Goal: Communication & Community: Answer question/provide support

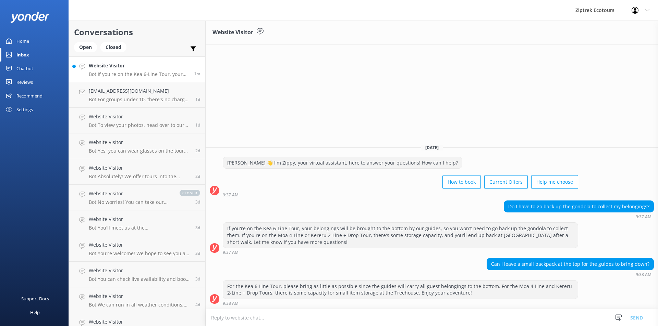
click at [146, 72] on p "Bot: If you're on the Kea 6-Line Tour, your belongings will be brought to the b…" at bounding box center [139, 74] width 100 height 6
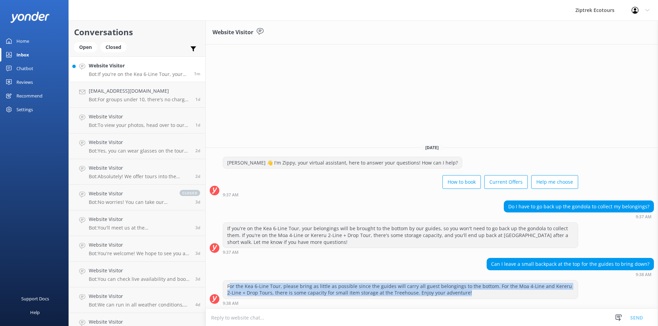
drag, startPoint x: 230, startPoint y: 285, endPoint x: 485, endPoint y: 293, distance: 255.3
click at [485, 293] on div "For the Kea 6-Line Tour, please bring as little as possible since the guides wi…" at bounding box center [400, 290] width 354 height 18
drag, startPoint x: 485, startPoint y: 293, endPoint x: 306, endPoint y: 281, distance: 179.1
click at [307, 282] on div "For the Kea 6-Line Tour, please bring as little as possible since the guides wi…" at bounding box center [400, 290] width 354 height 18
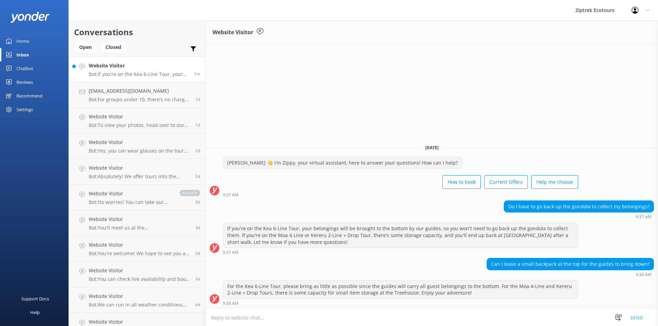
click at [306, 250] on div "9:37 AM" at bounding box center [400, 252] width 355 height 5
click at [120, 72] on p "Bot: If you're on the Kea 6-Line Tour, your belongings will be brought to the b…" at bounding box center [139, 74] width 100 height 6
click at [121, 96] on div "[EMAIL_ADDRESS][DOMAIN_NAME] Bot: For groups under 10, there's no charge to cha…" at bounding box center [139, 94] width 101 height 15
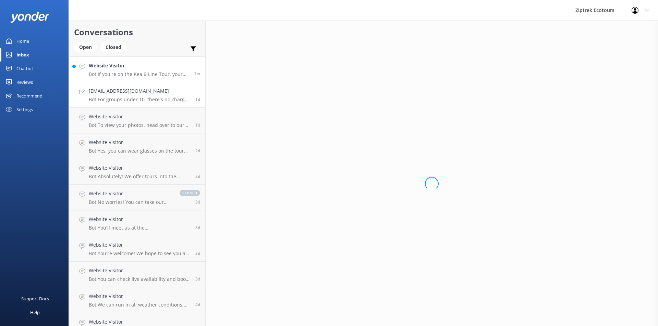
click at [131, 70] on div "Website Visitor Bot: If you're on the Kea 6-Line Tour, your belongings will be …" at bounding box center [139, 69] width 100 height 15
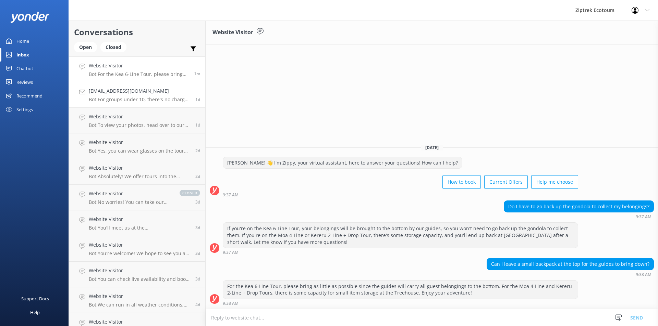
click at [102, 98] on p "Bot: For groups under 10, there's no charge to change or cancel up to 24 hours …" at bounding box center [139, 100] width 101 height 6
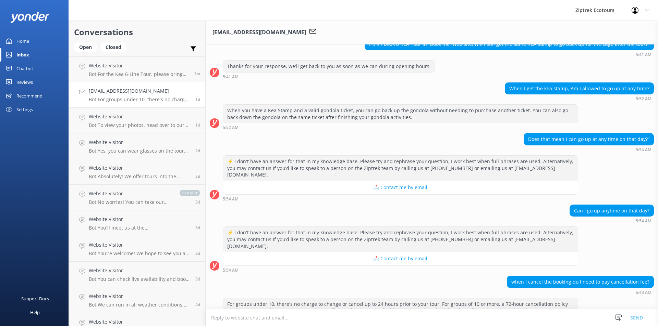
scroll to position [484, 0]
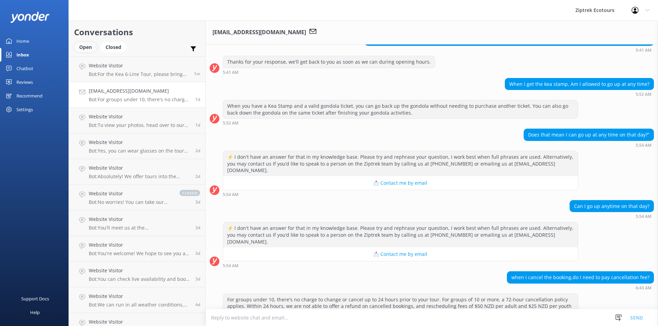
click at [91, 50] on div "Open" at bounding box center [85, 47] width 23 height 10
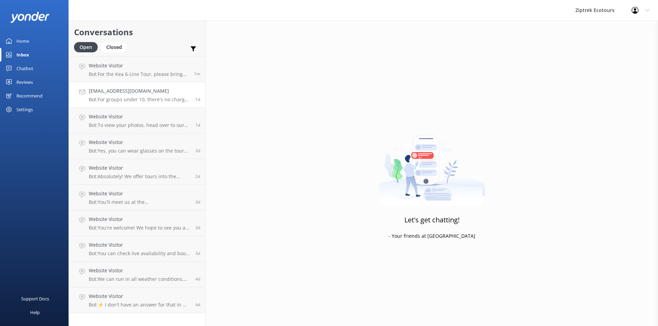
click at [129, 99] on p "Bot: For groups under 10, there's no charge to change or cancel up to 24 hours …" at bounding box center [139, 100] width 101 height 6
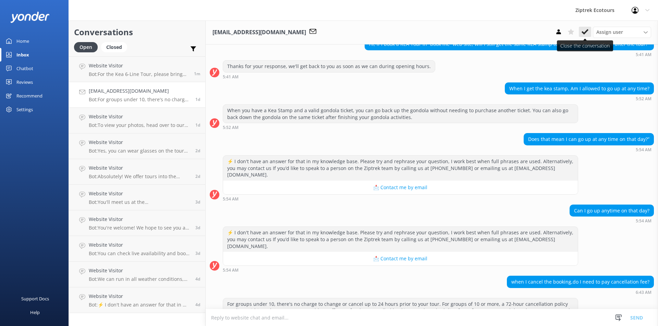
scroll to position [484, 0]
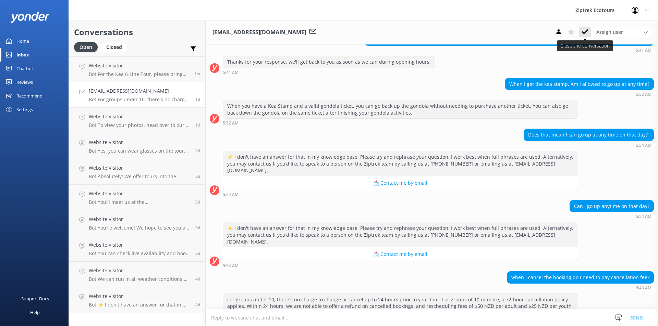
click at [585, 33] on use at bounding box center [584, 31] width 7 height 5
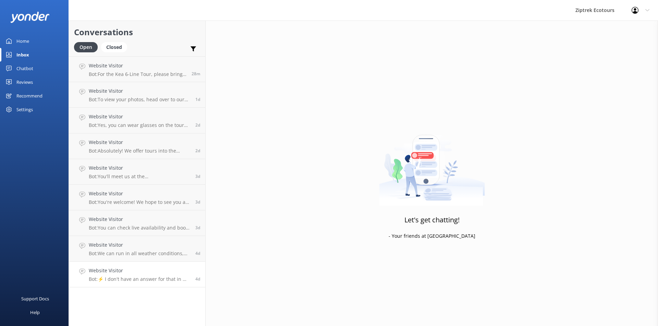
click at [163, 272] on h4 "Website Visitor" at bounding box center [139, 271] width 101 height 8
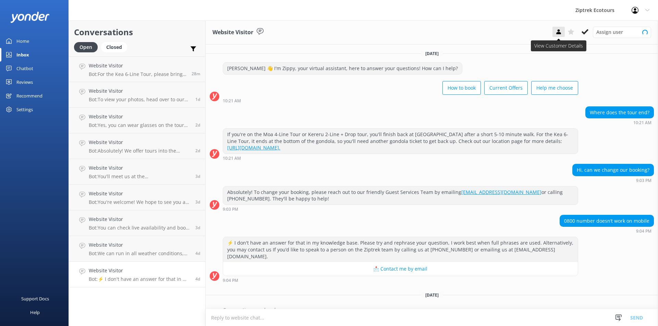
scroll to position [3, 0]
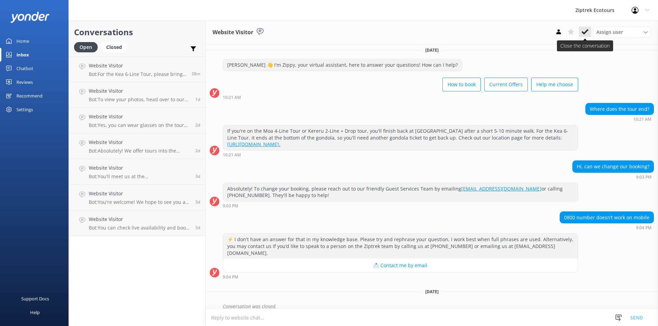
click at [583, 30] on icon at bounding box center [584, 31] width 7 height 7
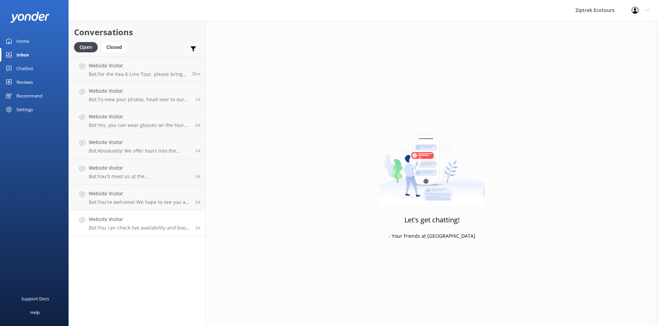
click at [112, 221] on h4 "Website Visitor" at bounding box center [139, 220] width 101 height 8
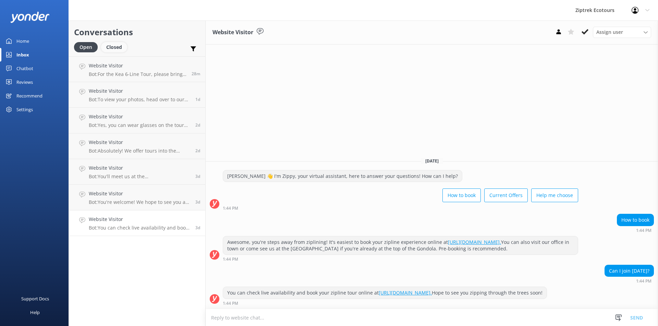
click at [117, 47] on div "Closed" at bounding box center [114, 47] width 26 height 10
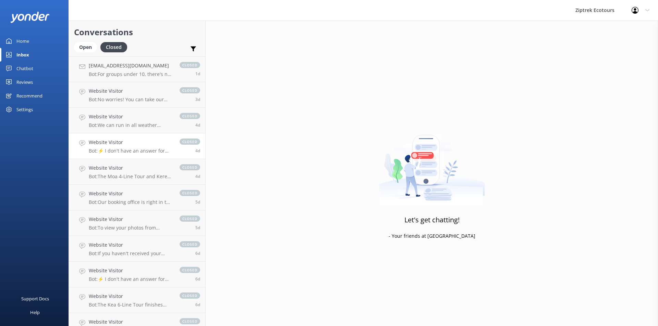
click at [151, 154] on link "Website Visitor Bot: ⚡ I don't have an answer for that in my knowledge base. Pl…" at bounding box center [137, 147] width 136 height 26
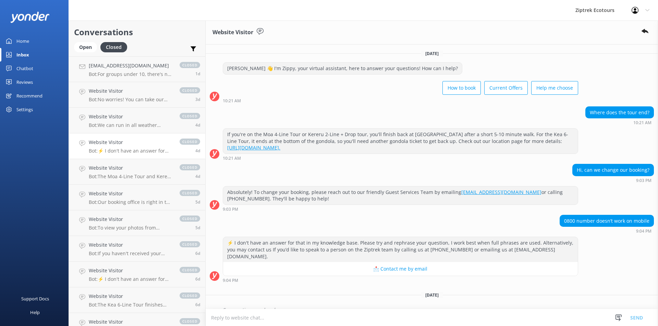
scroll to position [18, 0]
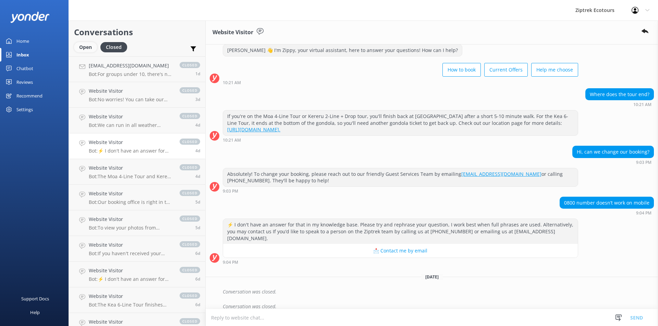
click at [88, 49] on div "Open" at bounding box center [85, 47] width 23 height 10
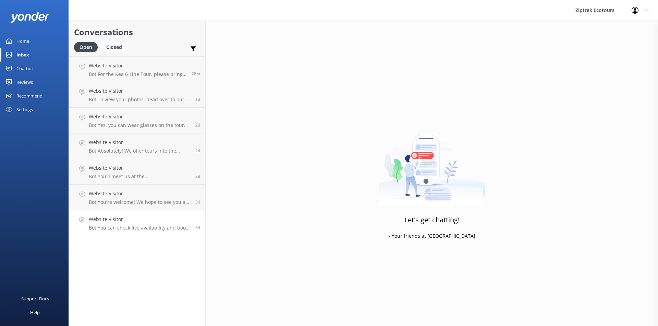
click at [126, 225] on p "Bot: You can check live availability and book your zipline tour online at [URL]…" at bounding box center [139, 228] width 101 height 6
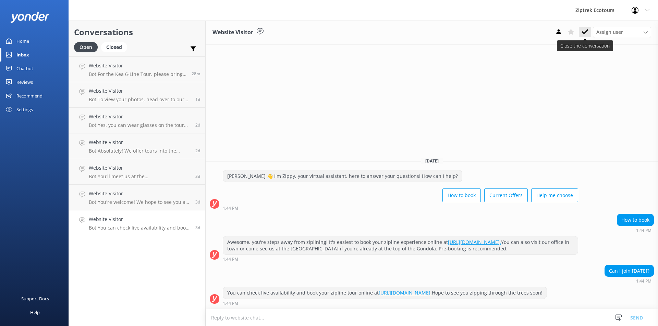
click at [580, 32] on button at bounding box center [584, 32] width 12 height 10
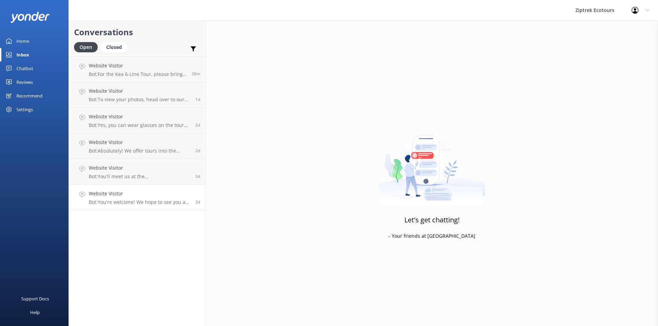
click at [145, 202] on p "Bot: You're welcome! We hope to see you at Ziptrek Ecotours soon!" at bounding box center [139, 202] width 101 height 6
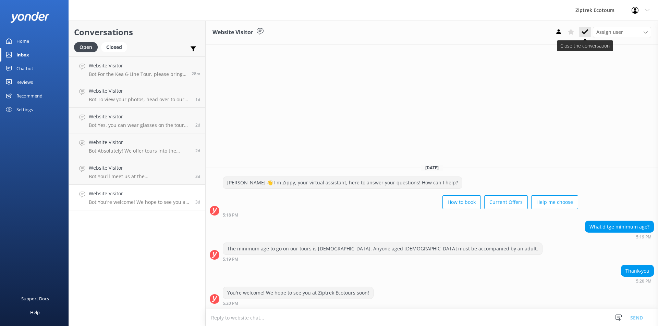
click at [583, 33] on use at bounding box center [584, 31] width 7 height 5
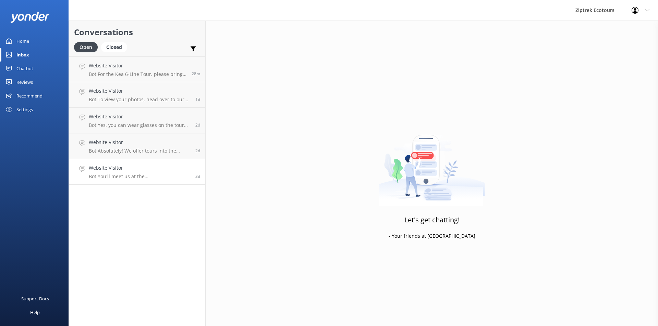
click at [124, 178] on p "Bot: You'll meet us at the [GEOGRAPHIC_DATA], located at the top of [PERSON_NAM…" at bounding box center [139, 177] width 101 height 6
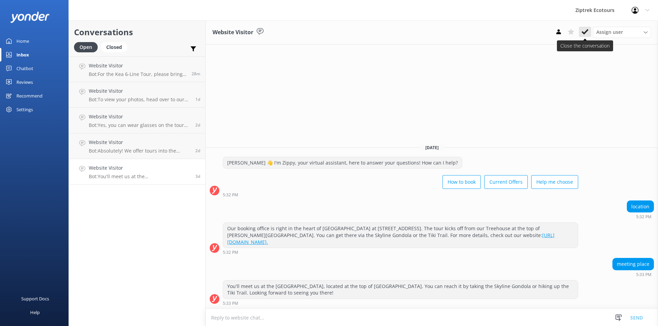
click at [585, 36] on button at bounding box center [584, 32] width 12 height 10
